Goal: Entertainment & Leisure: Consume media (video, audio)

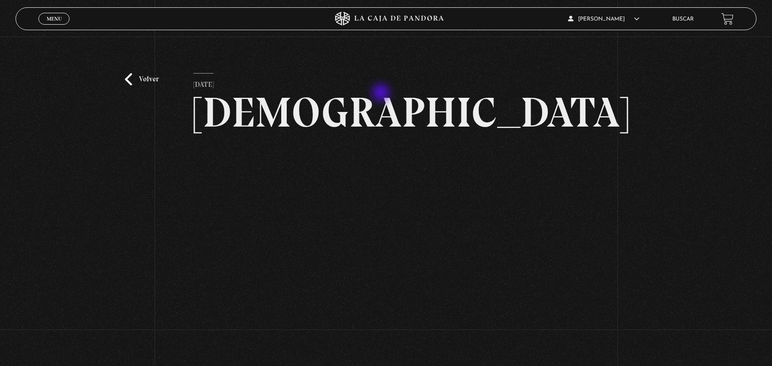
scroll to position [53, 0]
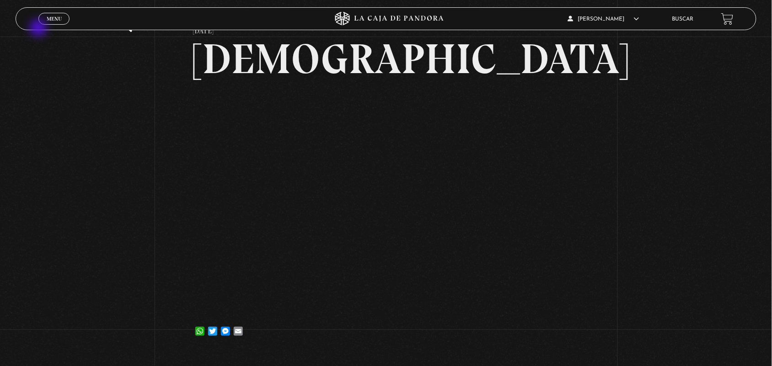
click at [39, 29] on div "Menu Cerrar" at bounding box center [153, 19] width 231 height 22
click at [48, 24] on span "Cerrar" at bounding box center [53, 27] width 21 height 6
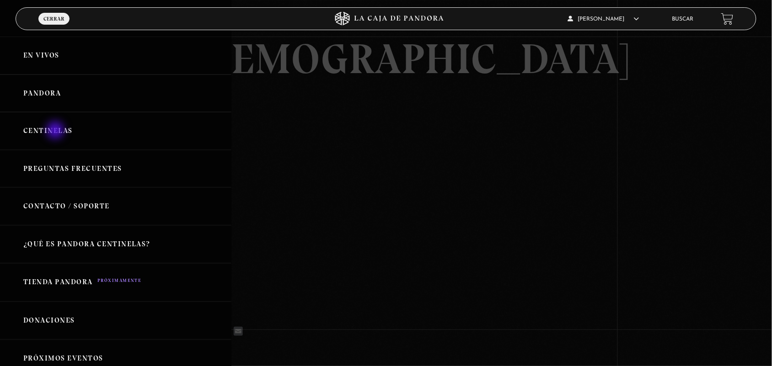
click at [58, 132] on link "Centinelas" at bounding box center [115, 131] width 231 height 38
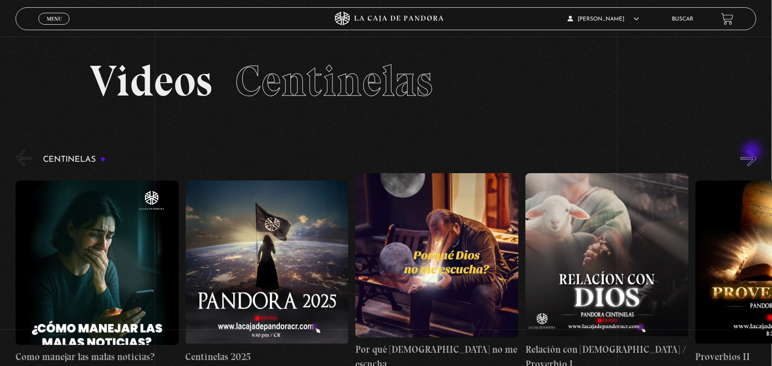
click at [753, 152] on button "»" at bounding box center [749, 158] width 16 height 16
click at [753, 145] on section "Videos Centinelas" at bounding box center [386, 93] width 772 height 112
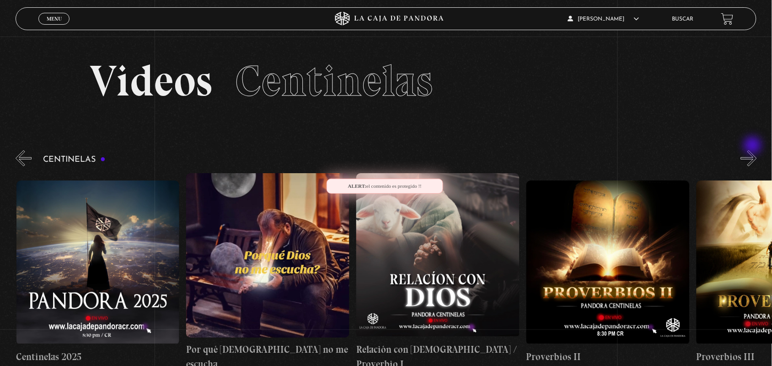
scroll to position [0, 170]
click at [753, 146] on section "Videos Centinelas" at bounding box center [386, 93] width 772 height 112
click at [753, 159] on button "»" at bounding box center [749, 158] width 16 height 16
click at [753, 161] on button "»" at bounding box center [749, 158] width 16 height 16
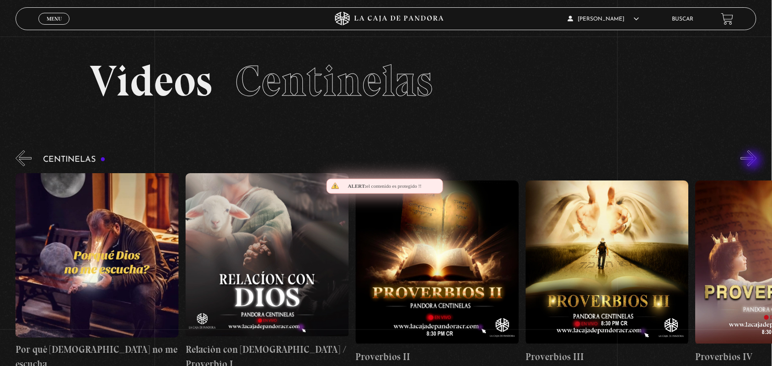
click at [753, 161] on button "»" at bounding box center [749, 158] width 16 height 16
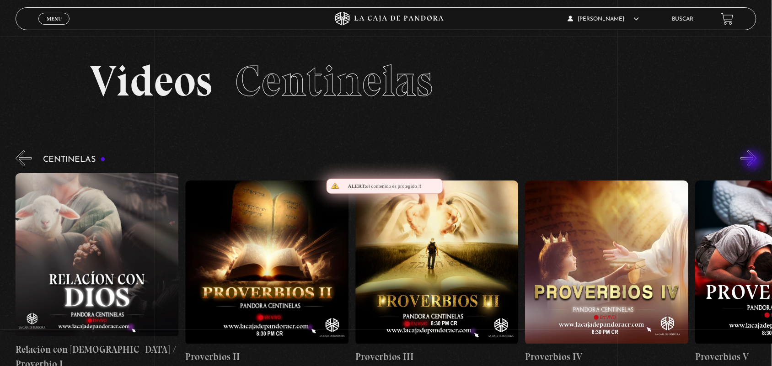
click at [753, 161] on button "»" at bounding box center [749, 158] width 16 height 16
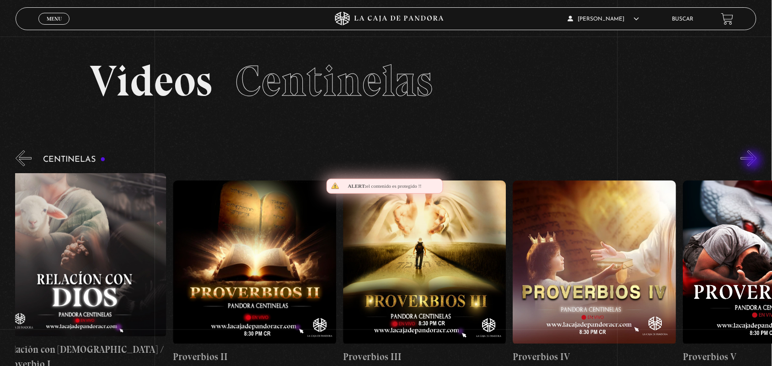
click at [753, 163] on button "»" at bounding box center [749, 158] width 16 height 16
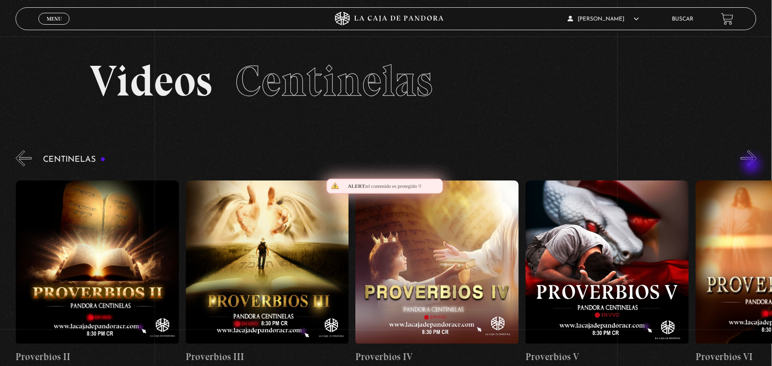
click at [753, 165] on button "»" at bounding box center [749, 158] width 16 height 16
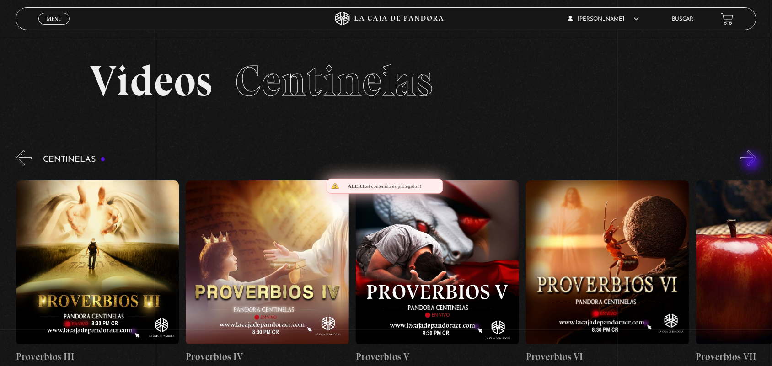
click at [753, 163] on button "»" at bounding box center [749, 158] width 16 height 16
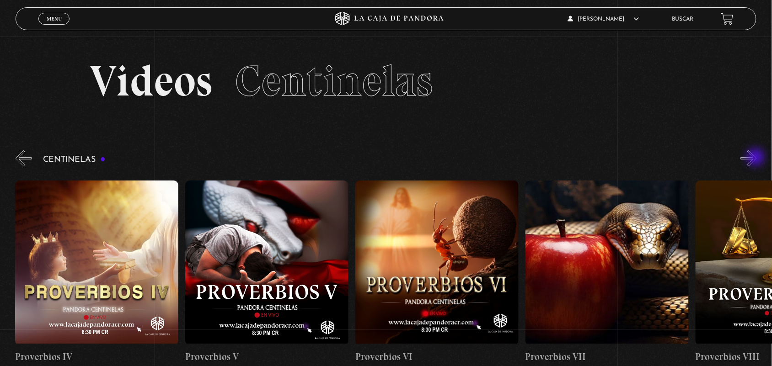
click at [757, 158] on button "»" at bounding box center [749, 158] width 16 height 16
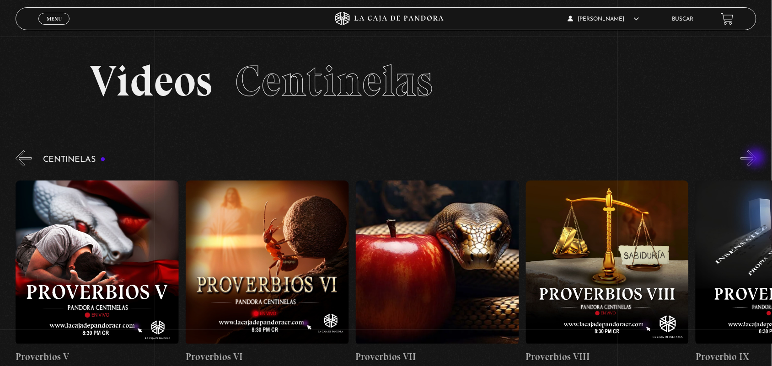
click at [757, 159] on button "»" at bounding box center [749, 158] width 16 height 16
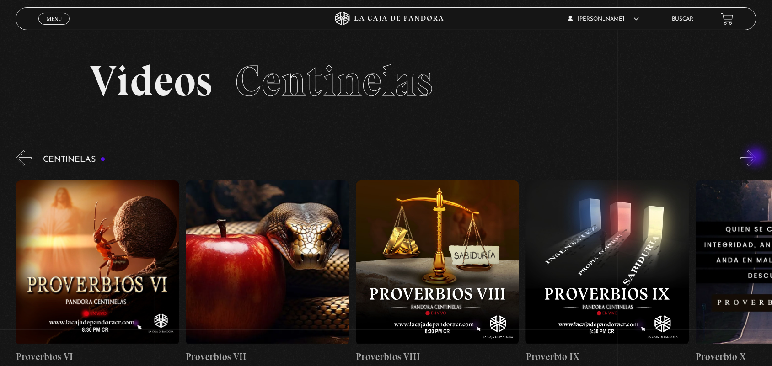
click at [757, 158] on button "»" at bounding box center [749, 158] width 16 height 16
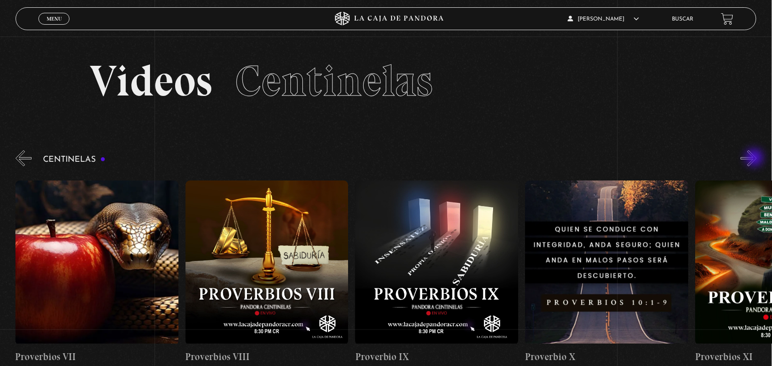
click at [755, 159] on button "»" at bounding box center [749, 158] width 16 height 16
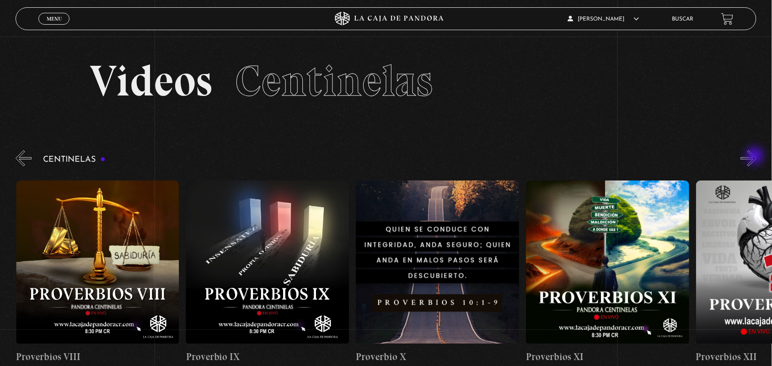
click at [756, 157] on button "»" at bounding box center [749, 158] width 16 height 16
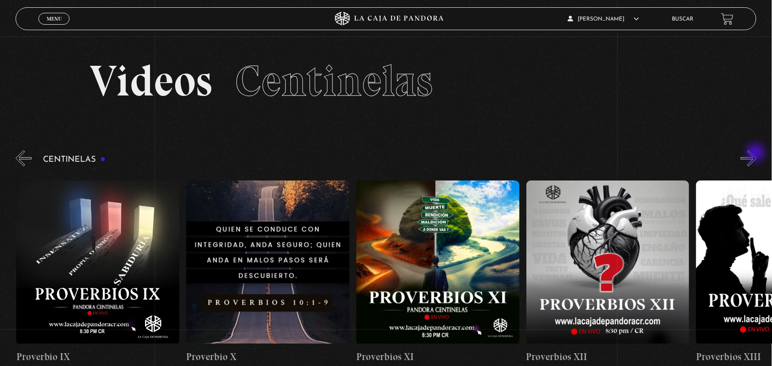
click at [757, 154] on button "»" at bounding box center [749, 158] width 16 height 16
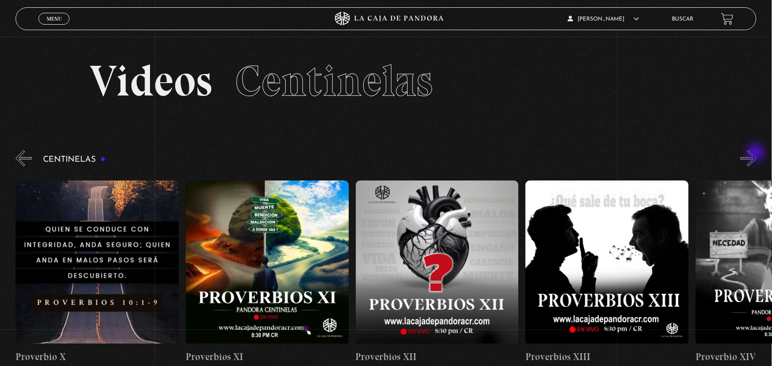
click at [757, 154] on button "»" at bounding box center [749, 158] width 16 height 16
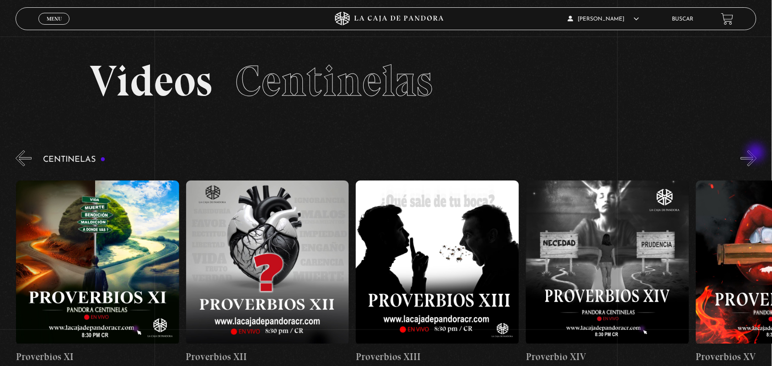
click at [757, 154] on button "»" at bounding box center [749, 158] width 16 height 16
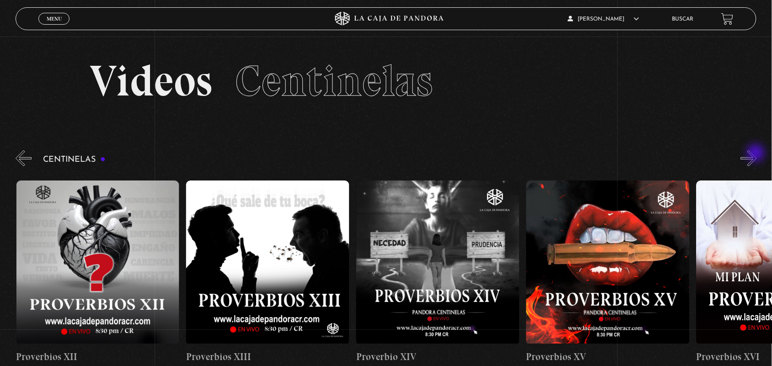
click at [757, 154] on button "»" at bounding box center [749, 158] width 16 height 16
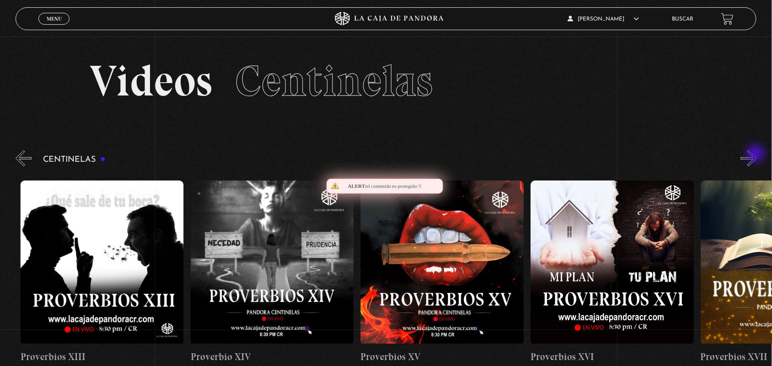
click at [757, 155] on button "»" at bounding box center [749, 158] width 16 height 16
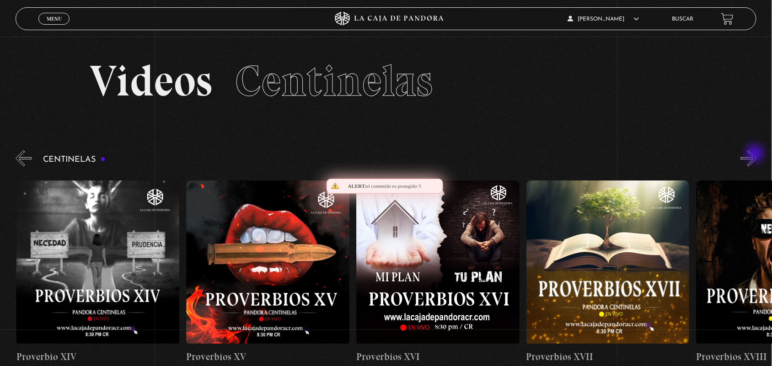
click at [756, 155] on button "»" at bounding box center [749, 158] width 16 height 16
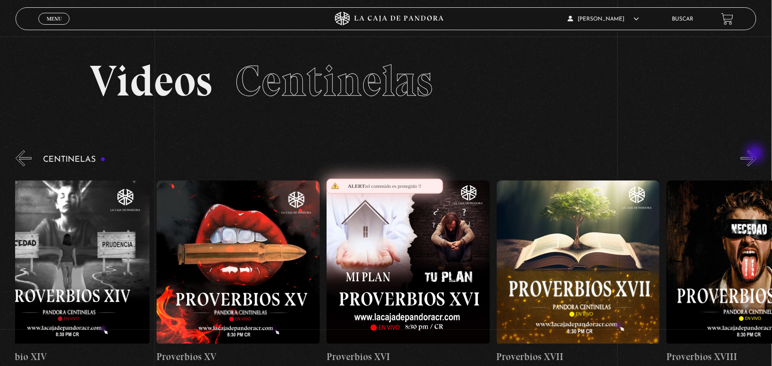
click at [756, 155] on button "»" at bounding box center [749, 158] width 16 height 16
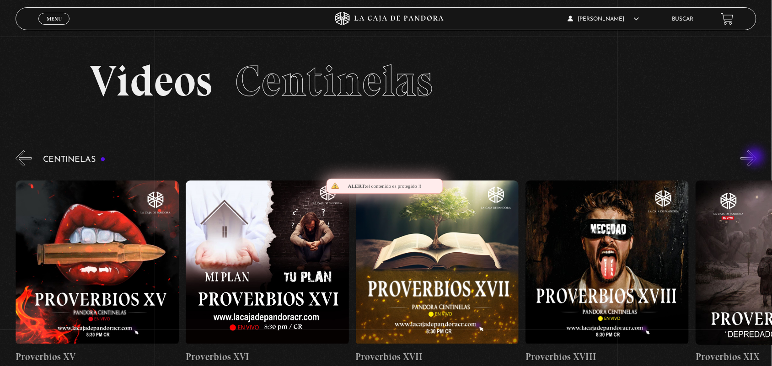
click at [756, 158] on button "»" at bounding box center [749, 158] width 16 height 16
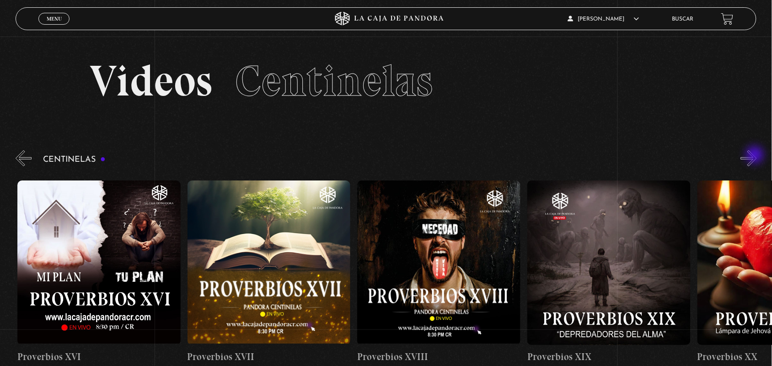
click at [756, 156] on button "»" at bounding box center [749, 158] width 16 height 16
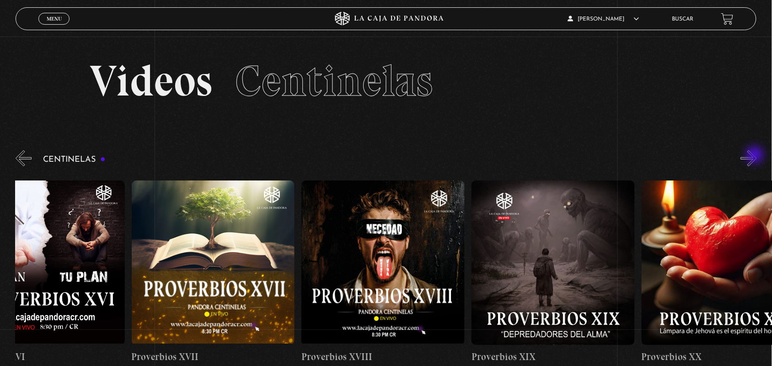
click at [756, 156] on button "»" at bounding box center [749, 158] width 16 height 16
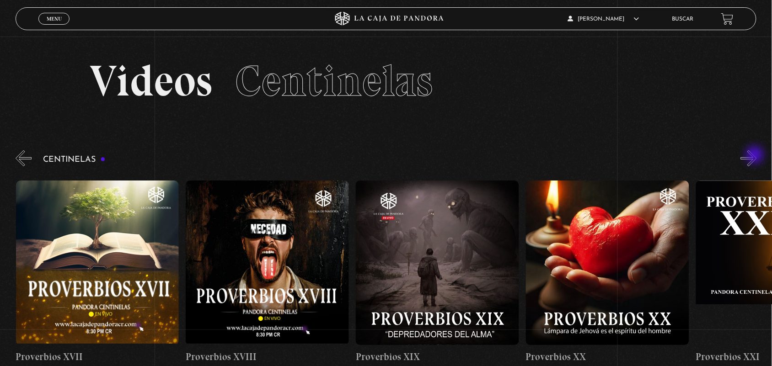
click at [756, 156] on button "»" at bounding box center [749, 158] width 16 height 16
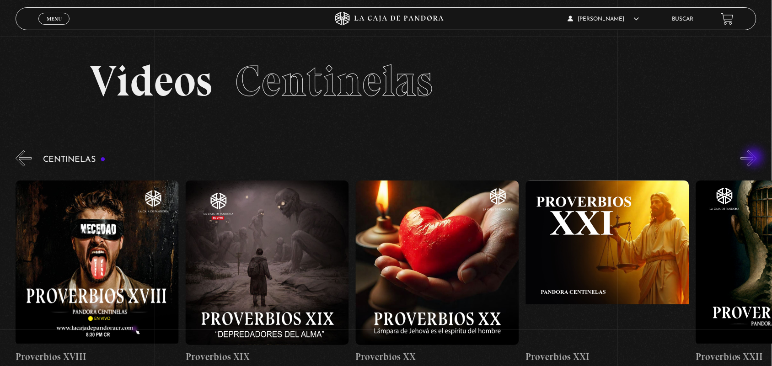
click at [757, 156] on button "»" at bounding box center [749, 158] width 16 height 16
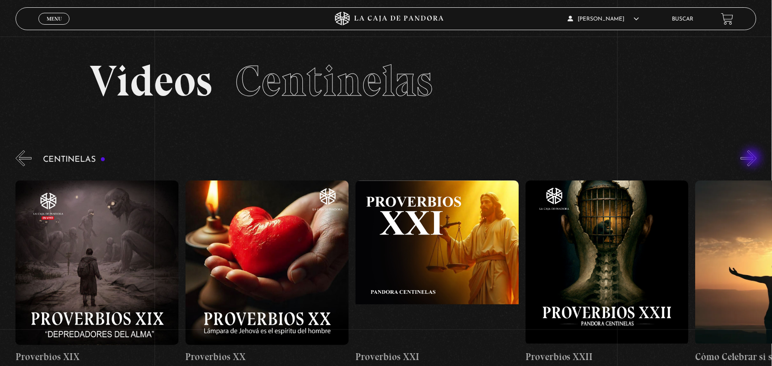
click at [753, 158] on button "»" at bounding box center [749, 158] width 16 height 16
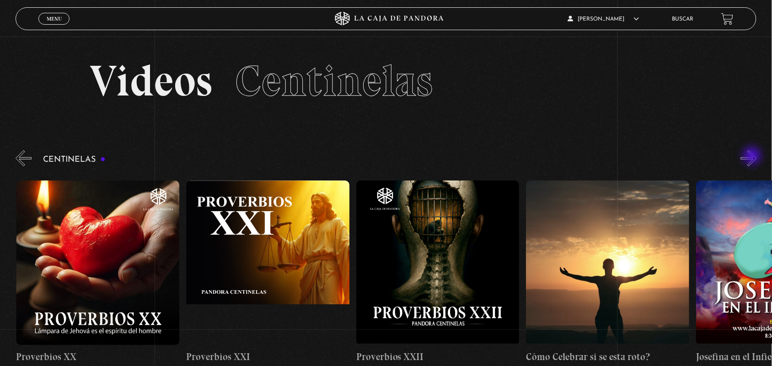
click at [753, 157] on button "»" at bounding box center [749, 158] width 16 height 16
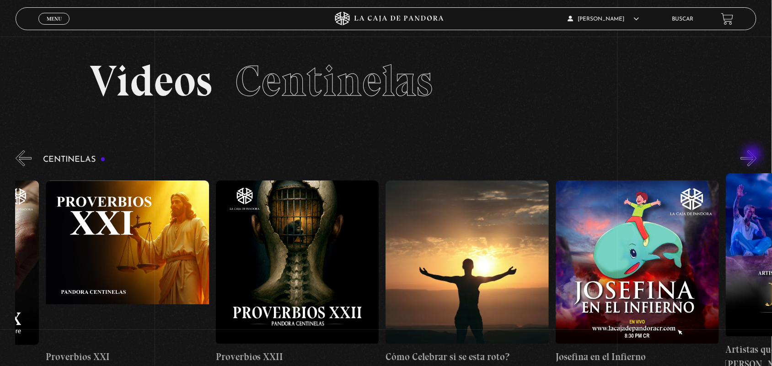
click at [753, 155] on button "»" at bounding box center [749, 158] width 16 height 16
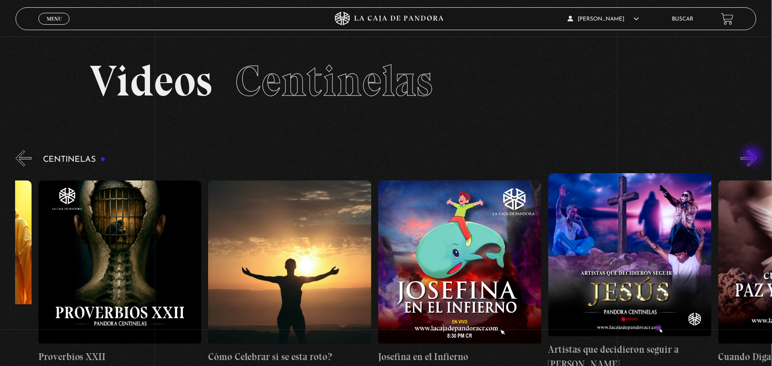
click at [753, 157] on button "»" at bounding box center [749, 158] width 16 height 16
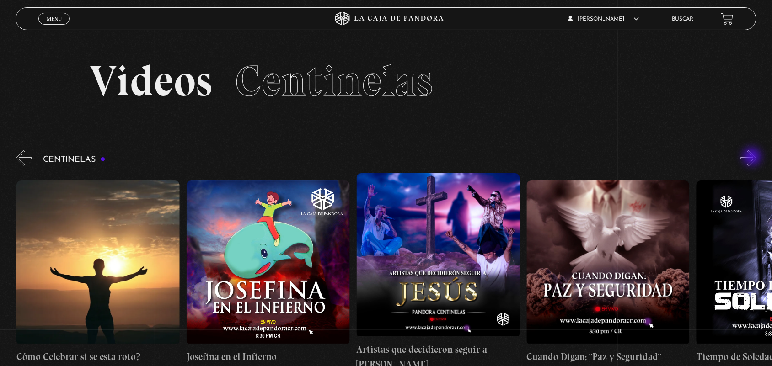
click at [753, 158] on button "»" at bounding box center [749, 158] width 16 height 16
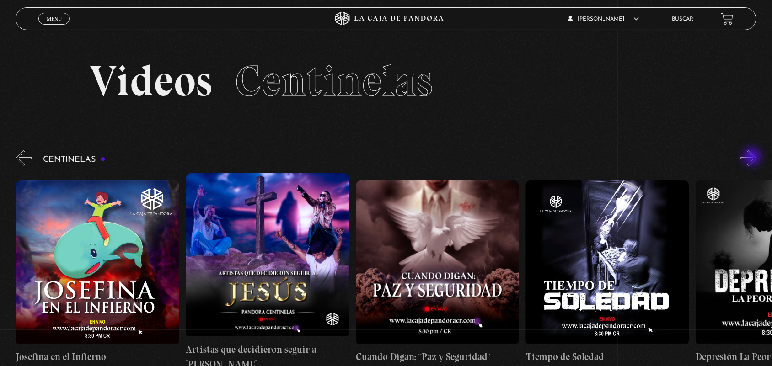
click at [753, 158] on button "»" at bounding box center [749, 158] width 16 height 16
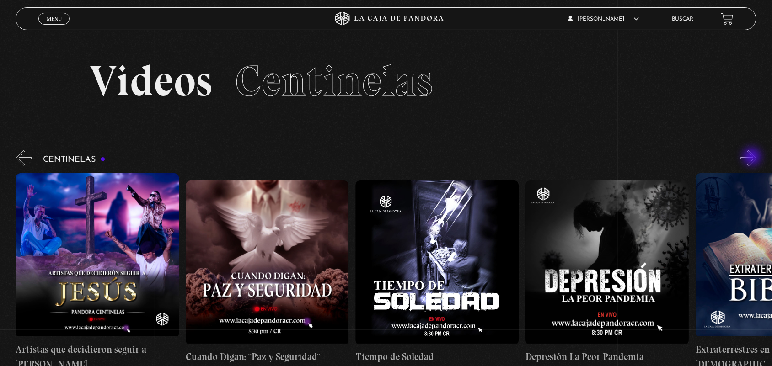
click at [753, 158] on button "»" at bounding box center [749, 158] width 16 height 16
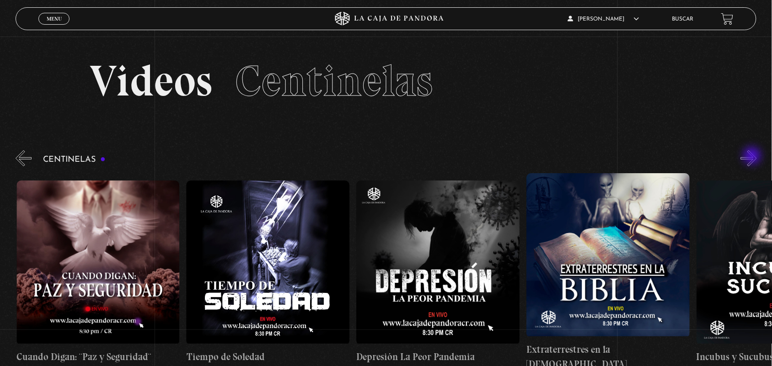
click at [753, 157] on button "»" at bounding box center [749, 158] width 16 height 16
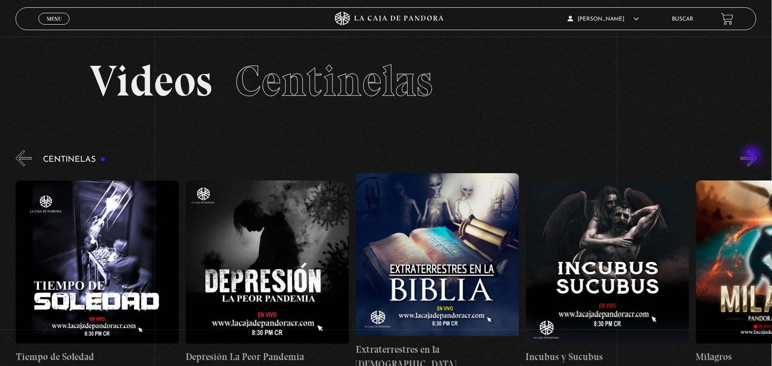
click at [753, 156] on button "»" at bounding box center [749, 158] width 16 height 16
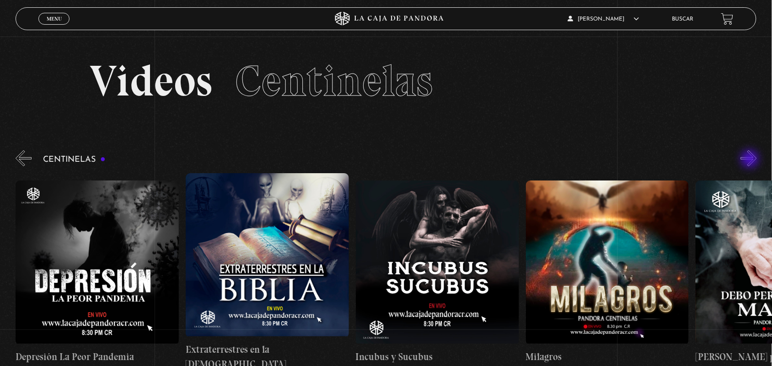
click at [751, 160] on button "»" at bounding box center [749, 158] width 16 height 16
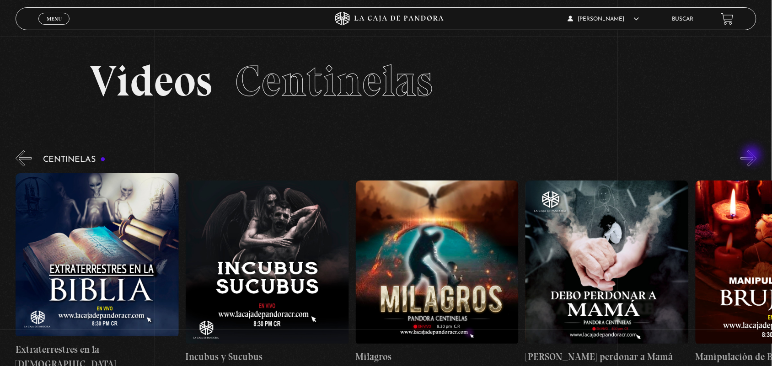
click at [753, 156] on button "»" at bounding box center [749, 158] width 16 height 16
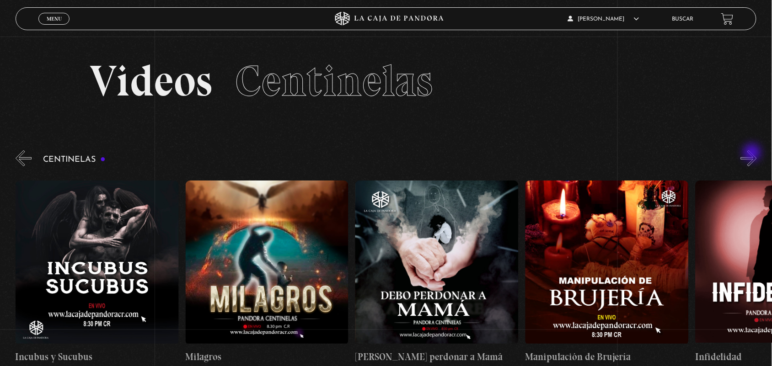
click at [753, 154] on button "»" at bounding box center [749, 158] width 16 height 16
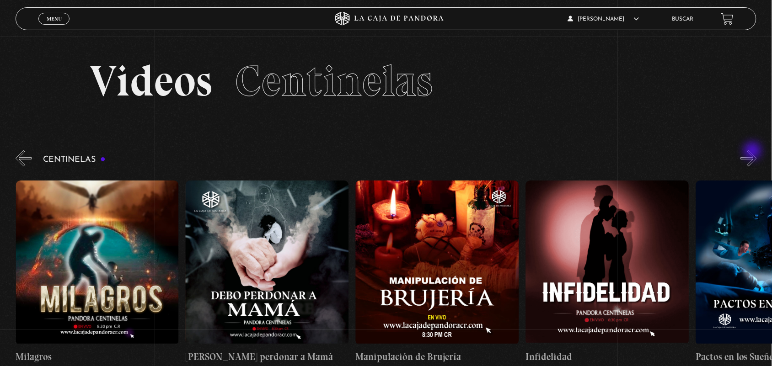
click at [753, 151] on button "»" at bounding box center [749, 158] width 16 height 16
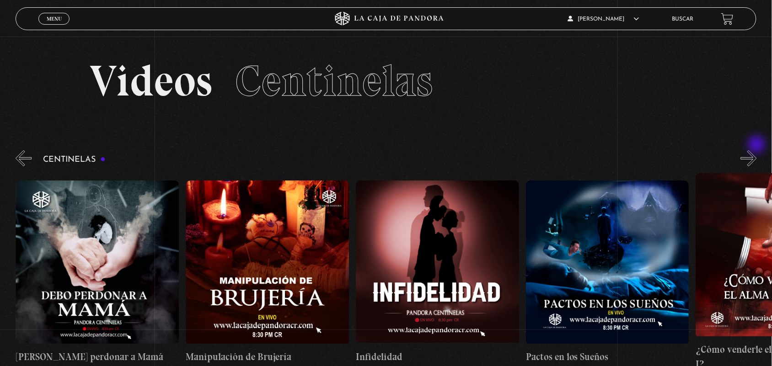
scroll to position [0, 5779]
click at [758, 147] on section "Videos Centinelas" at bounding box center [386, 93] width 772 height 112
click at [756, 154] on button "»" at bounding box center [749, 158] width 16 height 16
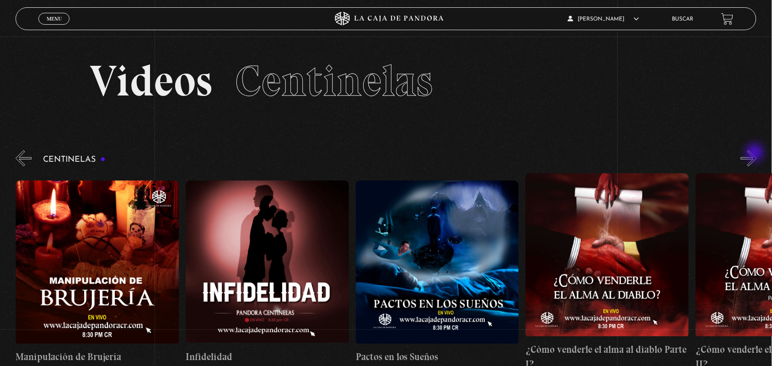
click at [756, 152] on button "»" at bounding box center [749, 158] width 16 height 16
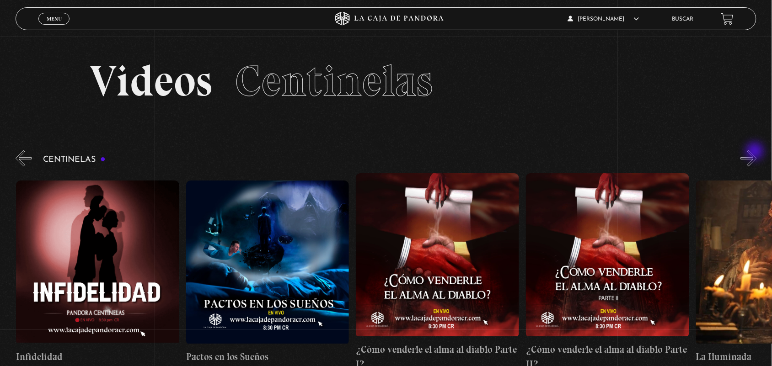
click at [756, 152] on button "»" at bounding box center [749, 158] width 16 height 16
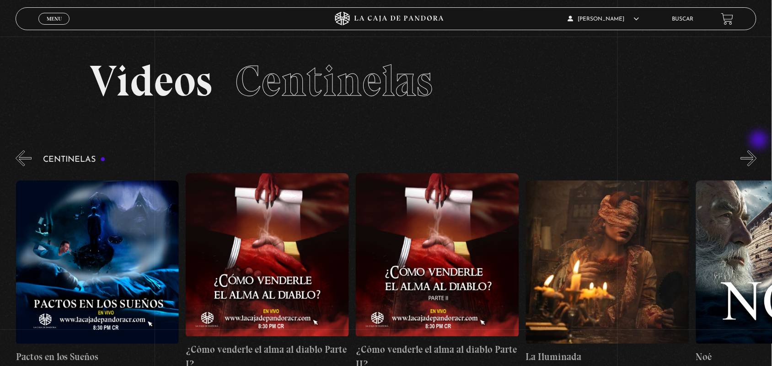
click at [760, 141] on section "Videos Centinelas" at bounding box center [386, 93] width 772 height 112
click at [757, 158] on button "»" at bounding box center [749, 158] width 16 height 16
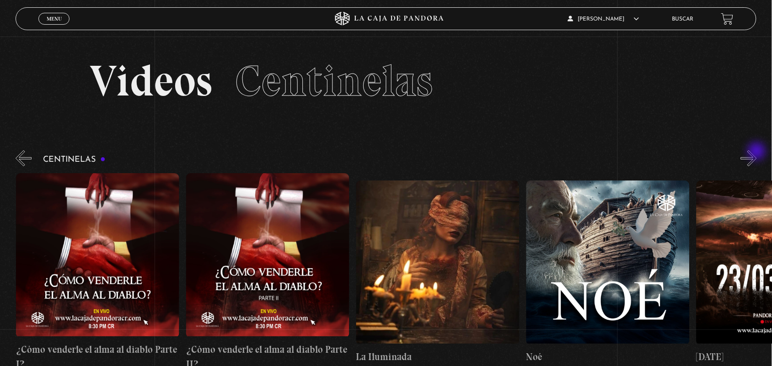
scroll to position [0, 6459]
click at [757, 152] on button "»" at bounding box center [749, 158] width 16 height 16
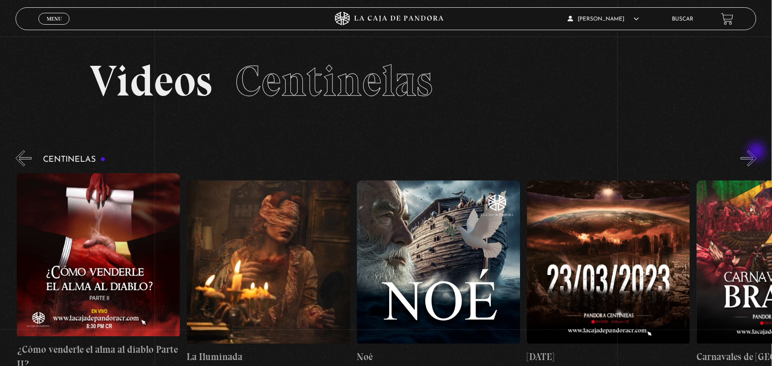
scroll to position [0, 6628]
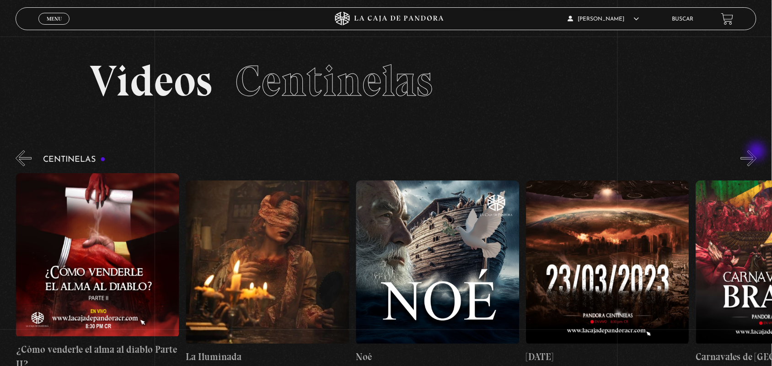
click at [757, 152] on button "»" at bounding box center [749, 158] width 16 height 16
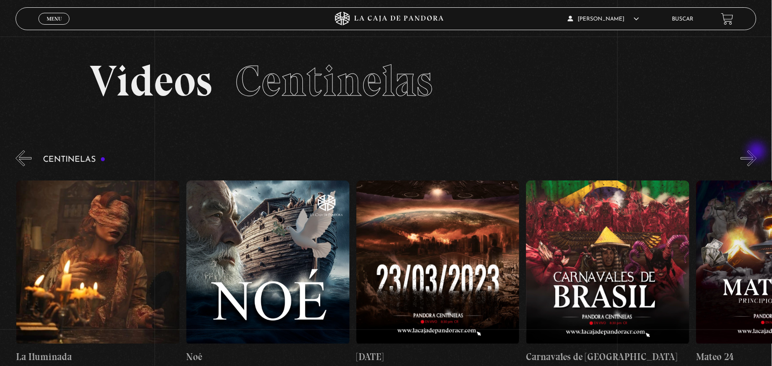
drag, startPoint x: 758, startPoint y: 153, endPoint x: 759, endPoint y: 148, distance: 5.8
click at [757, 152] on button "»" at bounding box center [749, 158] width 16 height 16
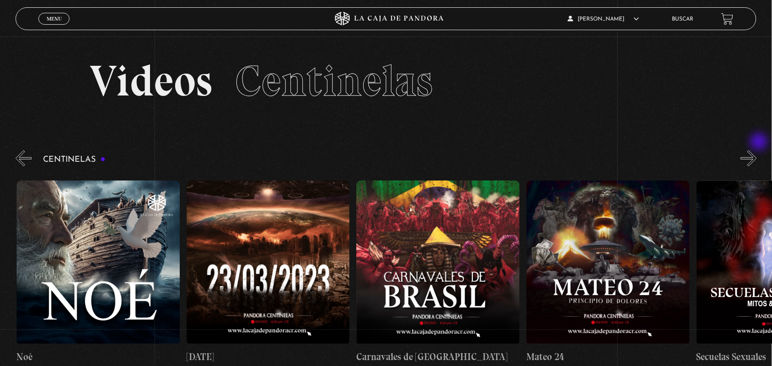
scroll to position [0, 6968]
click at [760, 143] on section "Videos Centinelas" at bounding box center [386, 93] width 772 height 112
click at [757, 153] on button "»" at bounding box center [749, 158] width 16 height 16
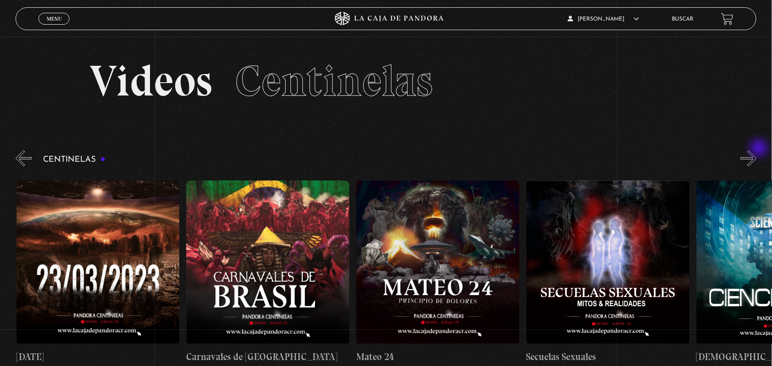
click at [757, 150] on button "»" at bounding box center [749, 158] width 16 height 16
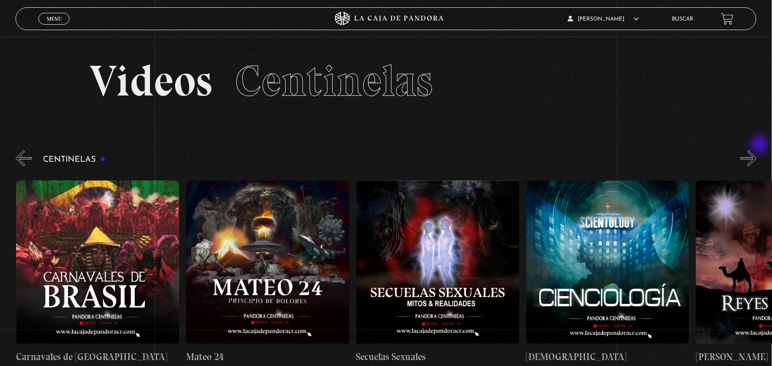
scroll to position [0, 7308]
click at [760, 145] on section "Videos Centinelas" at bounding box center [386, 93] width 772 height 112
click at [757, 155] on button "»" at bounding box center [749, 158] width 16 height 16
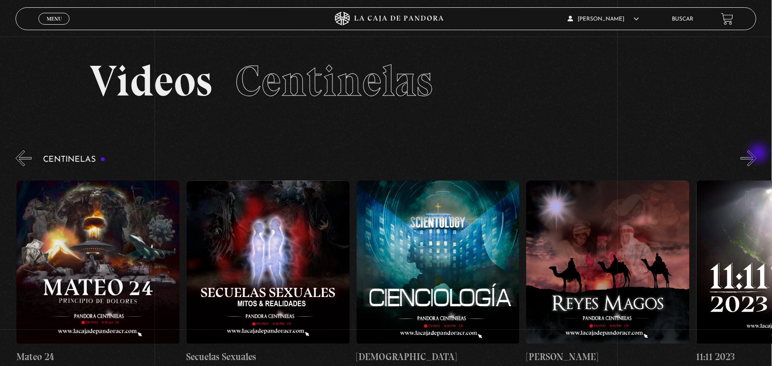
click at [757, 154] on button "»" at bounding box center [749, 158] width 16 height 16
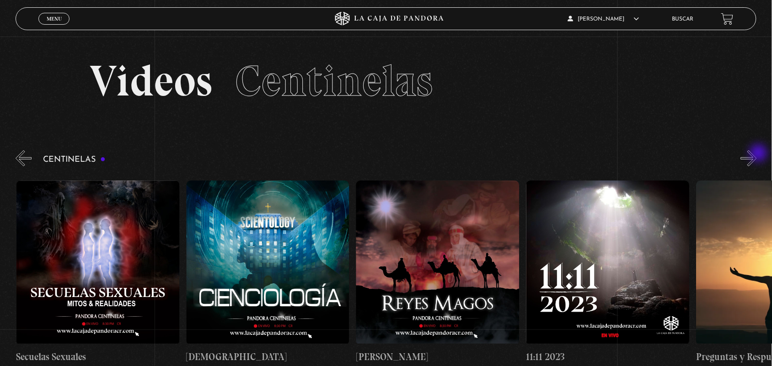
click at [757, 154] on button "»" at bounding box center [749, 158] width 16 height 16
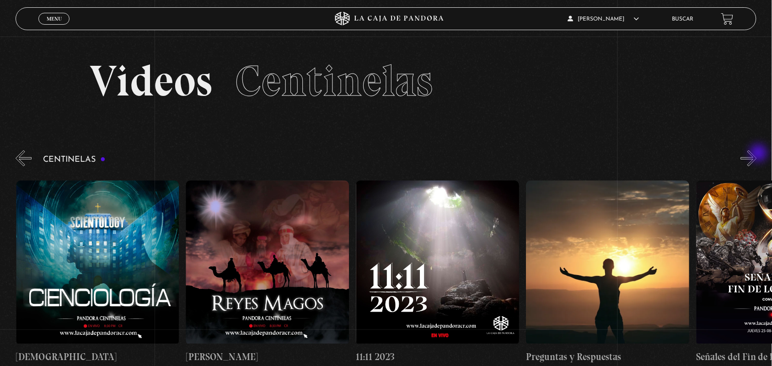
click at [757, 154] on button "»" at bounding box center [749, 158] width 16 height 16
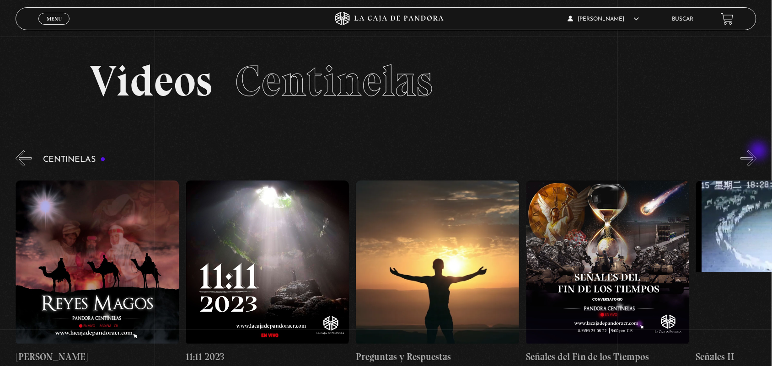
click at [757, 152] on button "»" at bounding box center [749, 158] width 16 height 16
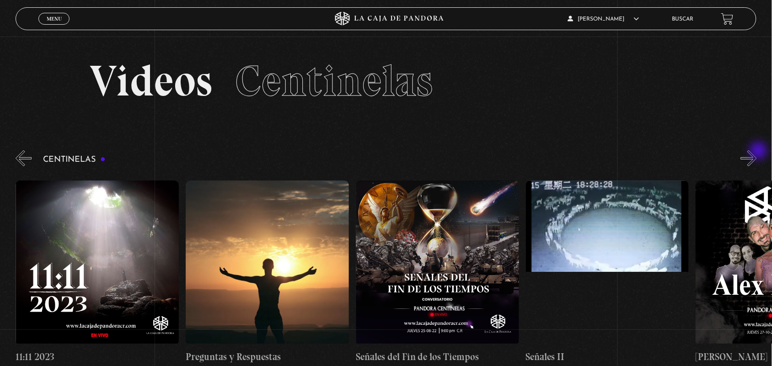
click at [757, 152] on button "»" at bounding box center [749, 158] width 16 height 16
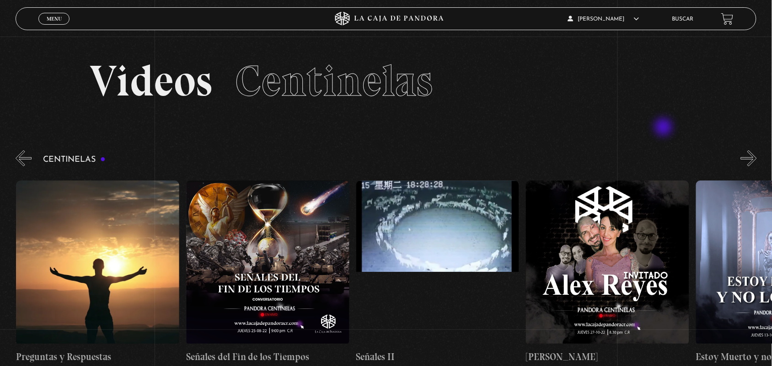
scroll to position [0, 8328]
click at [431, 211] on figure at bounding box center [437, 263] width 163 height 165
